Goal: Task Accomplishment & Management: Manage account settings

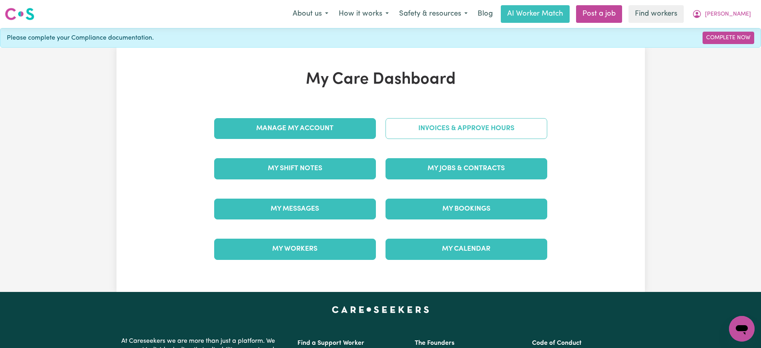
click at [392, 126] on link "Invoices & Approve Hours" at bounding box center [466, 128] width 162 height 21
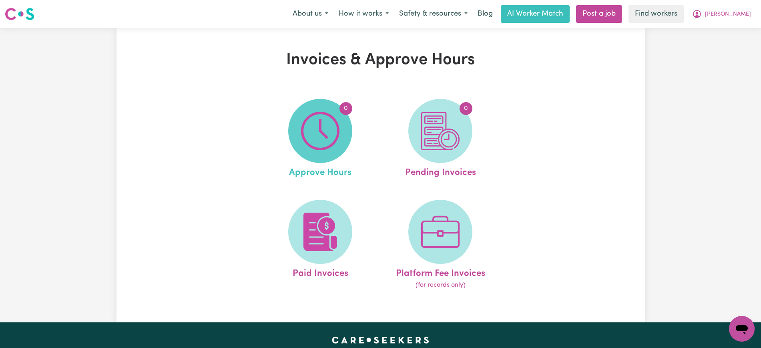
click at [345, 138] on span "0" at bounding box center [320, 131] width 64 height 64
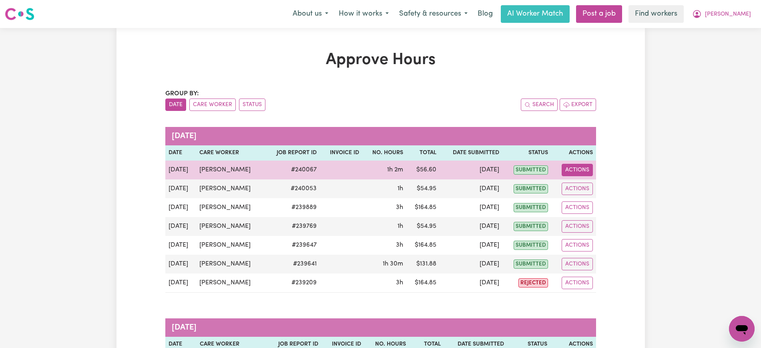
click at [568, 168] on button "Actions" at bounding box center [577, 170] width 31 height 12
click at [590, 187] on link "View Job Report" at bounding box center [597, 189] width 68 height 16
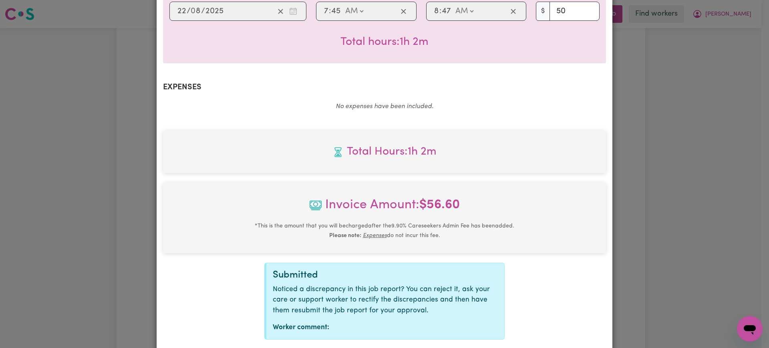
scroll to position [269, 0]
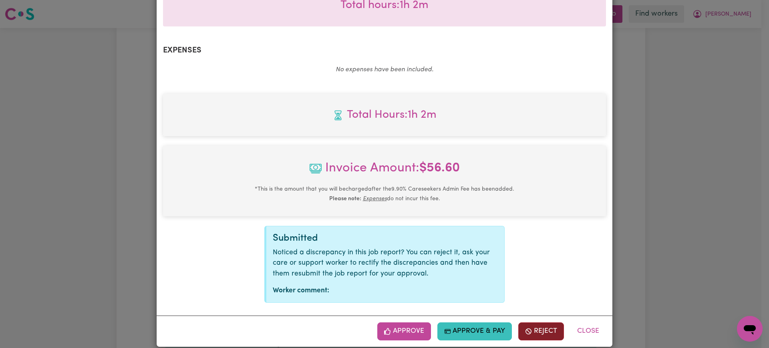
click at [536, 322] on button "Reject" at bounding box center [541, 331] width 46 height 18
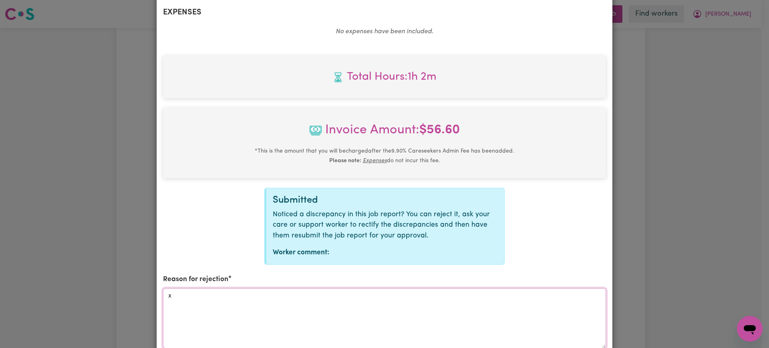
scroll to position [409, 0]
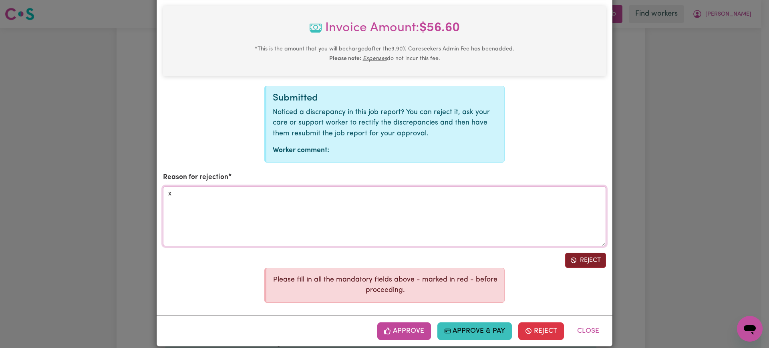
type textarea "x"
click at [592, 253] on button "Reject" at bounding box center [585, 260] width 41 height 15
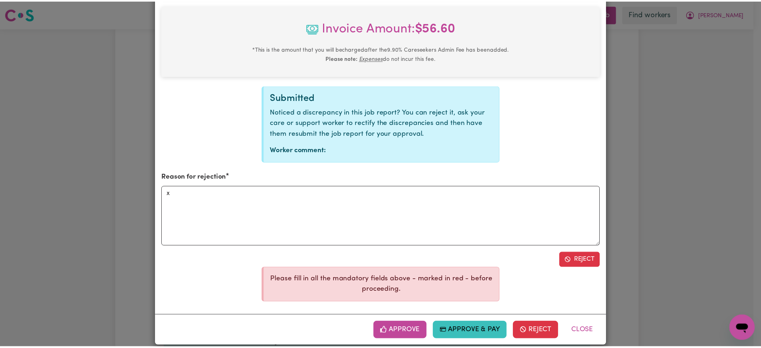
scroll to position [269, 0]
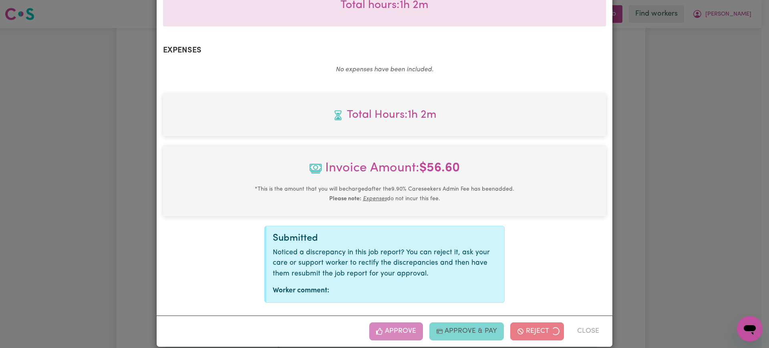
drag, startPoint x: 655, startPoint y: 231, endPoint x: 676, endPoint y: 149, distance: 84.6
click at [656, 230] on div "Job Report # 240067 - [PERSON_NAME] Summary Job report # 240067 Client name: [P…" at bounding box center [384, 174] width 769 height 348
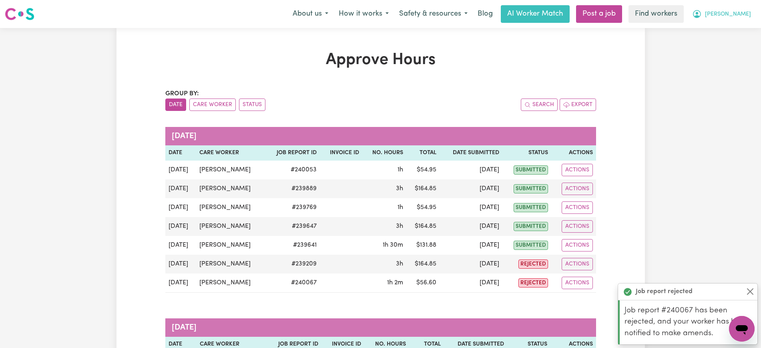
click at [702, 16] on icon "My Account" at bounding box center [697, 14] width 10 height 10
click at [714, 50] on link "Logout" at bounding box center [723, 45] width 63 height 15
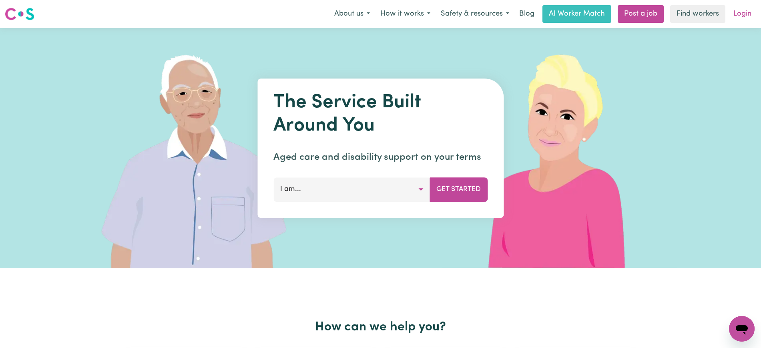
click at [745, 14] on link "Login" at bounding box center [742, 14] width 28 height 18
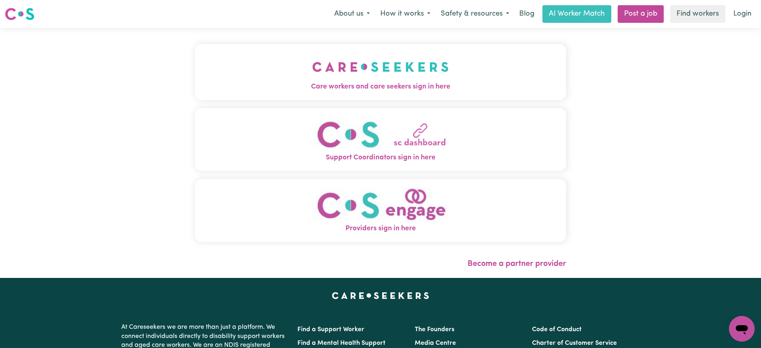
click at [372, 90] on span "Care workers and care seekers sign in here" at bounding box center [380, 87] width 371 height 10
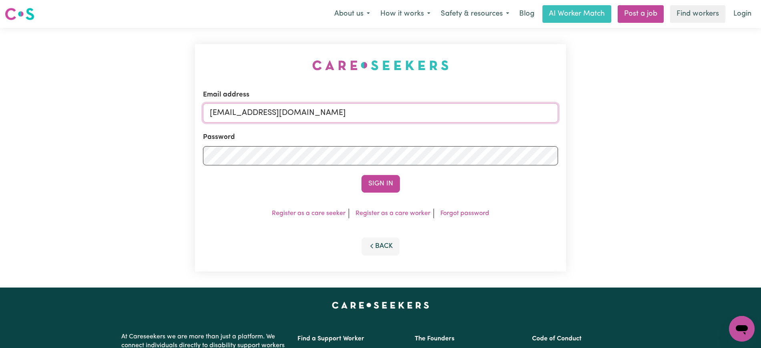
drag, startPoint x: 251, startPoint y: 112, endPoint x: 655, endPoint y: 108, distance: 403.9
click at [655, 108] on div "Email address [EMAIL_ADDRESS][DOMAIN_NAME] Password Sign In Register as a care …" at bounding box center [380, 157] width 761 height 259
type input "SUPERUSER~[EMAIL_ADDRESS][DOMAIN_NAME]"
click at [361, 175] on button "Sign In" at bounding box center [380, 184] width 38 height 18
